Goal: Task Accomplishment & Management: Manage account settings

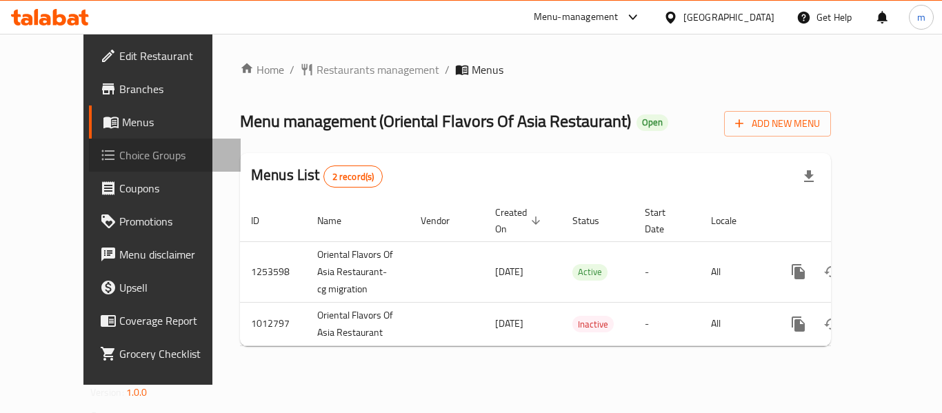
click at [119, 161] on span "Choice Groups" at bounding box center [174, 155] width 110 height 17
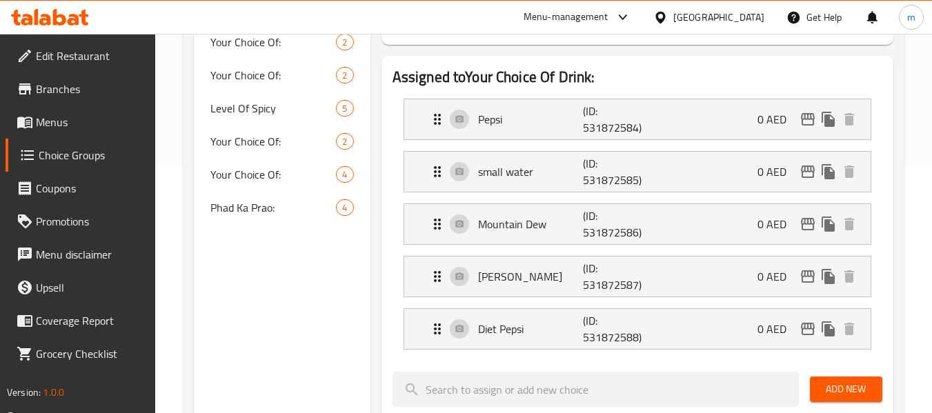
scroll to position [207, 0]
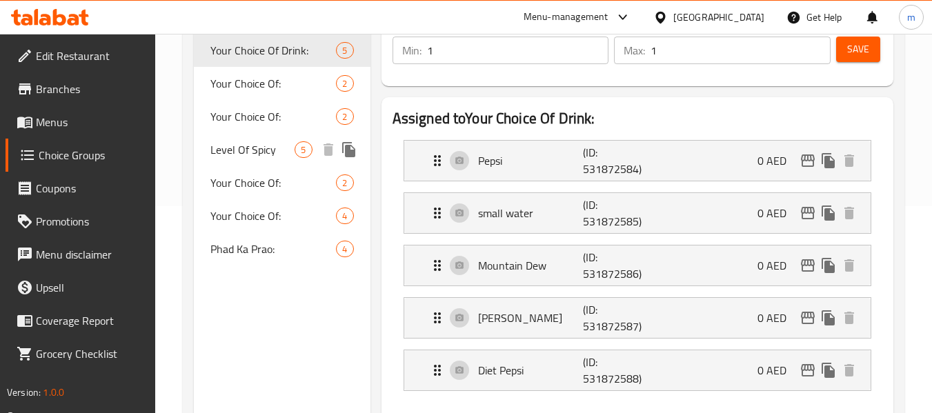
click at [246, 158] on span "Level Of Spicy" at bounding box center [252, 149] width 84 height 17
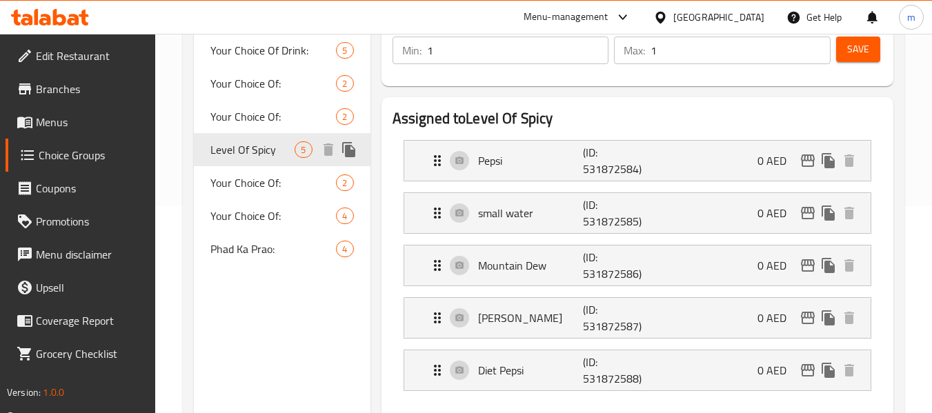
type input "Level Of Spicy"
type input "مستوى حارة"
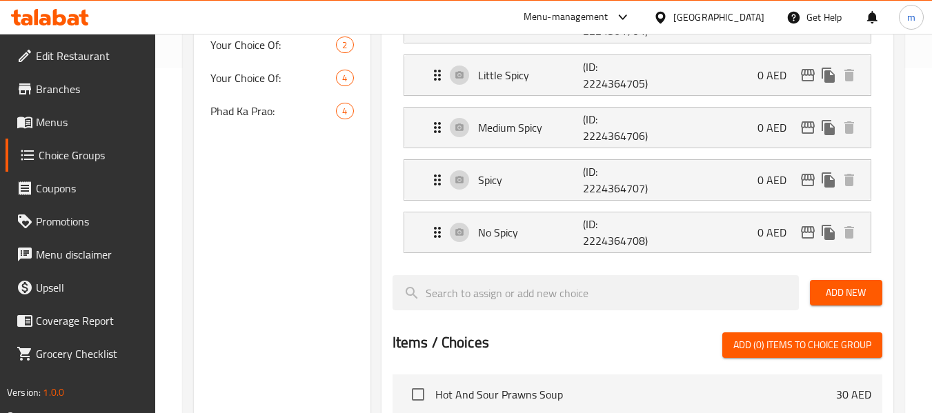
click at [676, 12] on div "[GEOGRAPHIC_DATA]" at bounding box center [718, 17] width 91 height 15
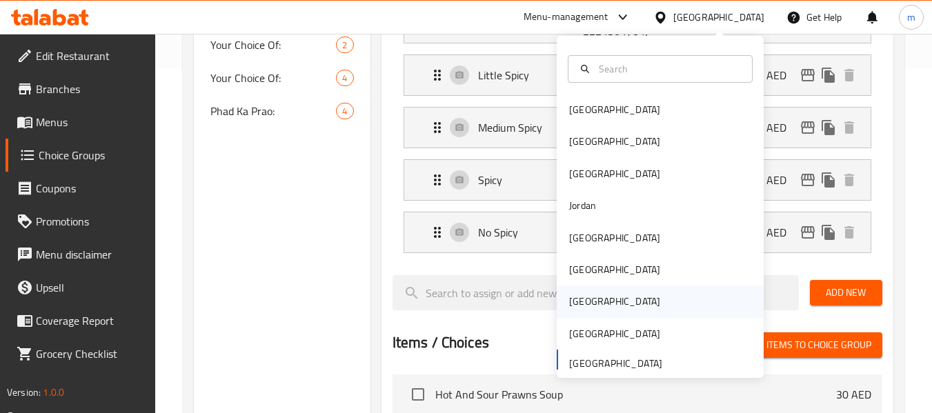
click at [571, 298] on div "[GEOGRAPHIC_DATA]" at bounding box center [614, 301] width 91 height 15
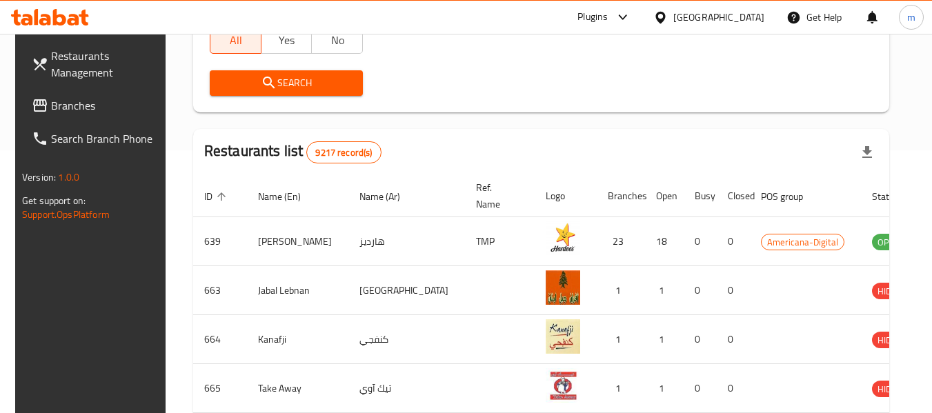
scroll to position [138, 0]
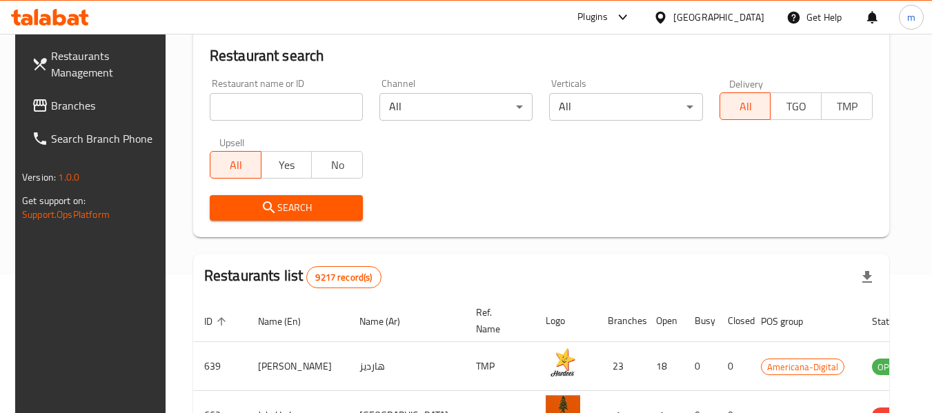
click at [21, 84] on link "Restaurants Management" at bounding box center [96, 64] width 150 height 50
click at [24, 97] on link "Branches" at bounding box center [96, 105] width 150 height 33
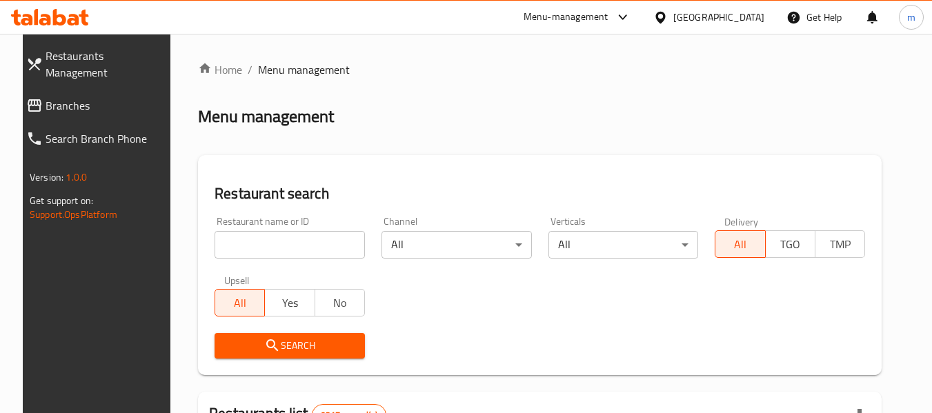
click at [26, 97] on icon at bounding box center [34, 105] width 17 height 17
